Goal: Task Accomplishment & Management: Manage account settings

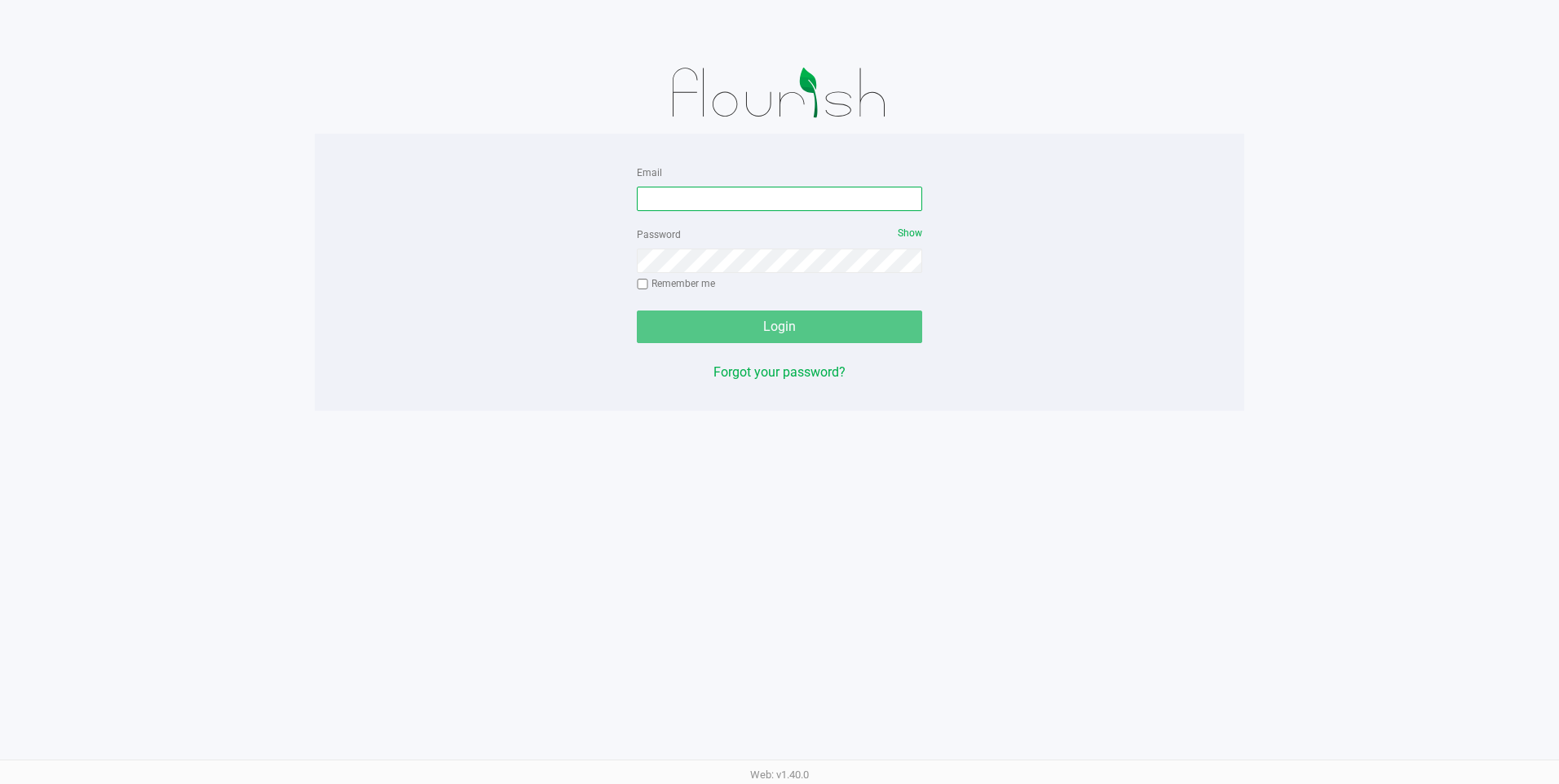
type input "[EMAIL_ADDRESS][DOMAIN_NAME]"
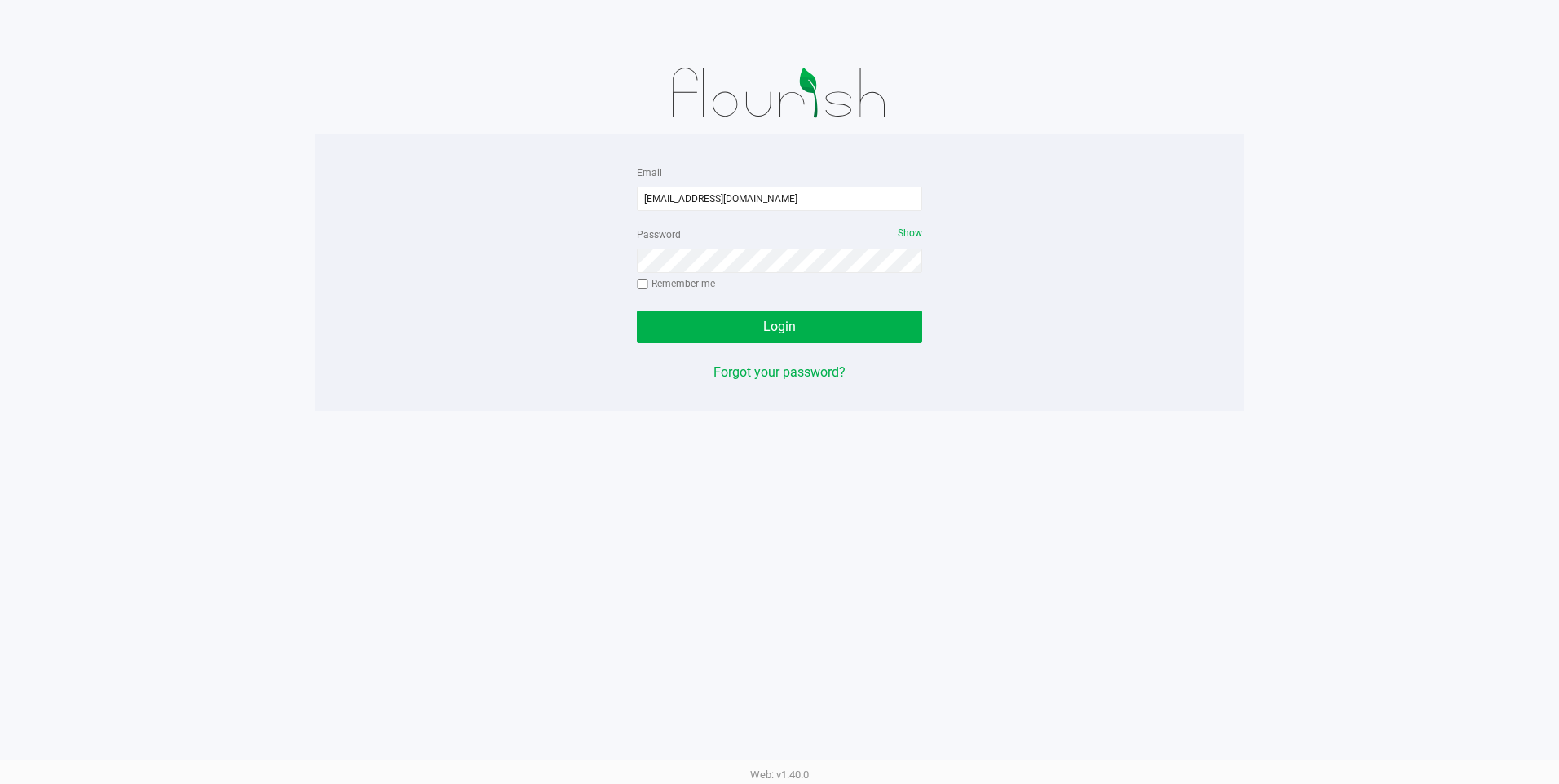
click at [733, 329] on div "Login" at bounding box center [780, 327] width 286 height 33
click at [733, 329] on button "Login" at bounding box center [780, 327] width 286 height 33
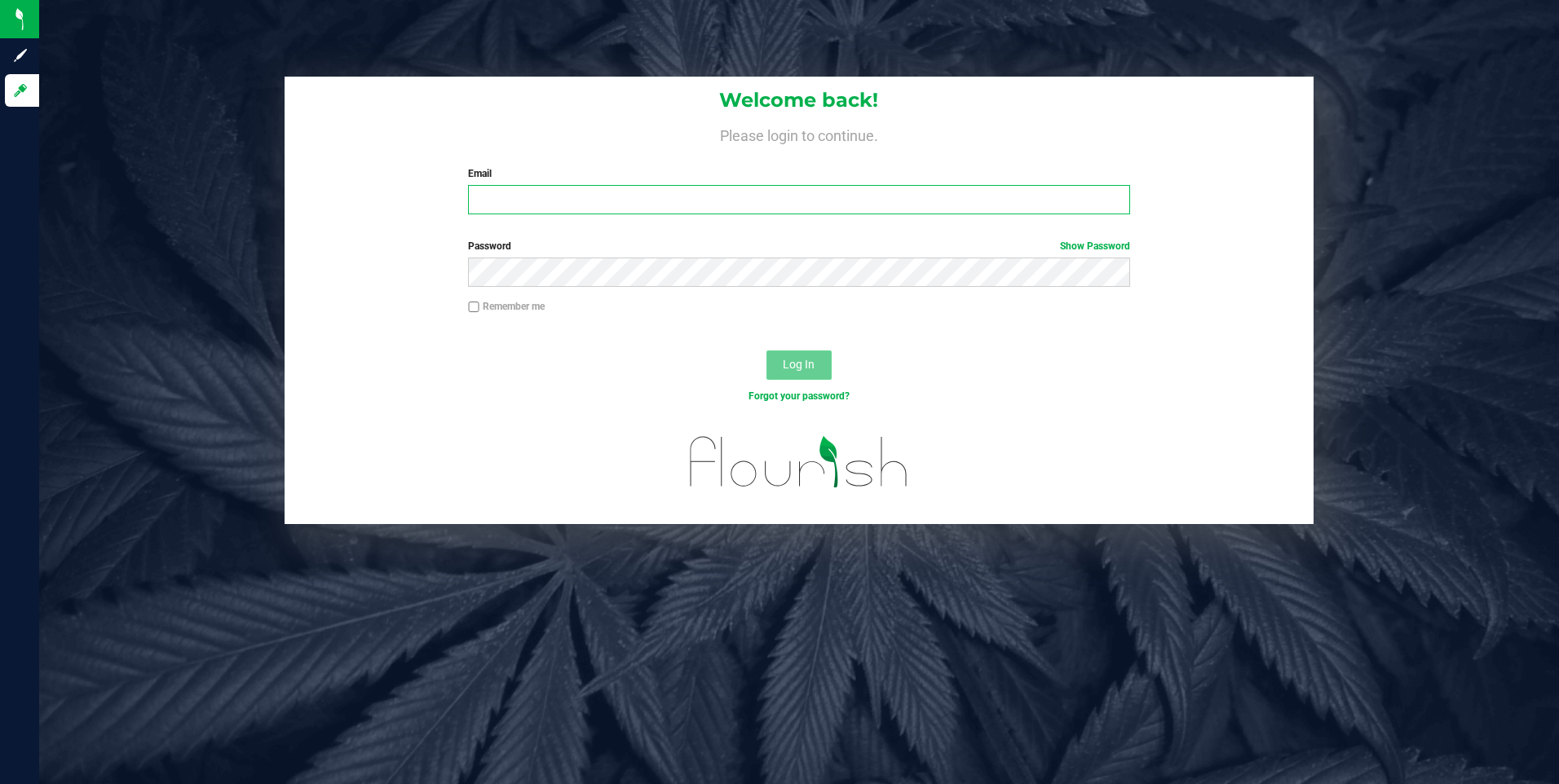
type input "[EMAIL_ADDRESS][DOMAIN_NAME]"
click at [821, 359] on button "Log In" at bounding box center [798, 365] width 65 height 30
